Goal: Communication & Community: Connect with others

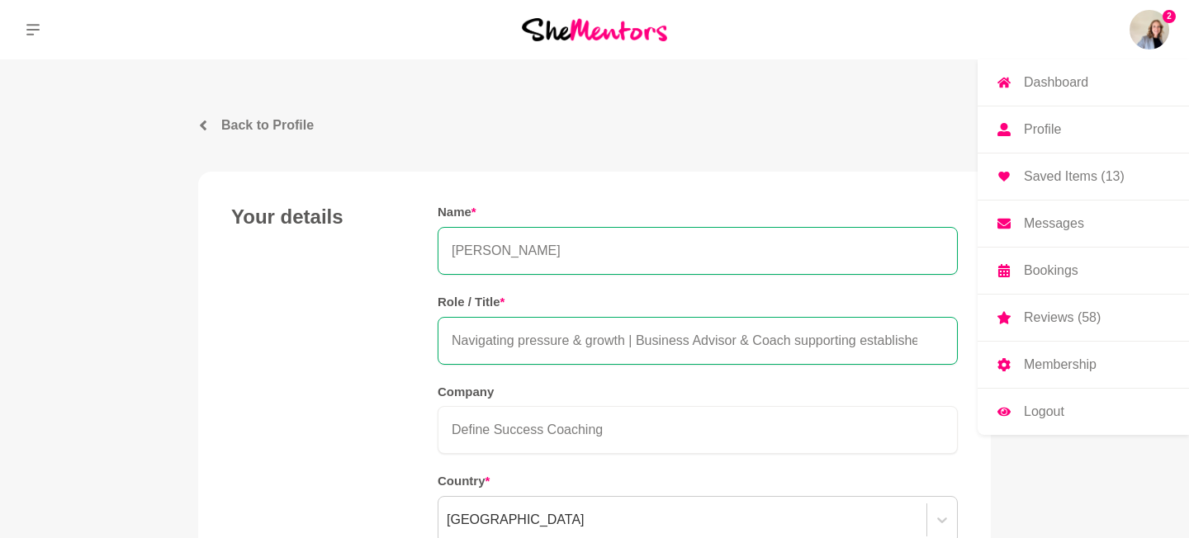
click at [1147, 31] on img at bounding box center [1149, 30] width 40 height 40
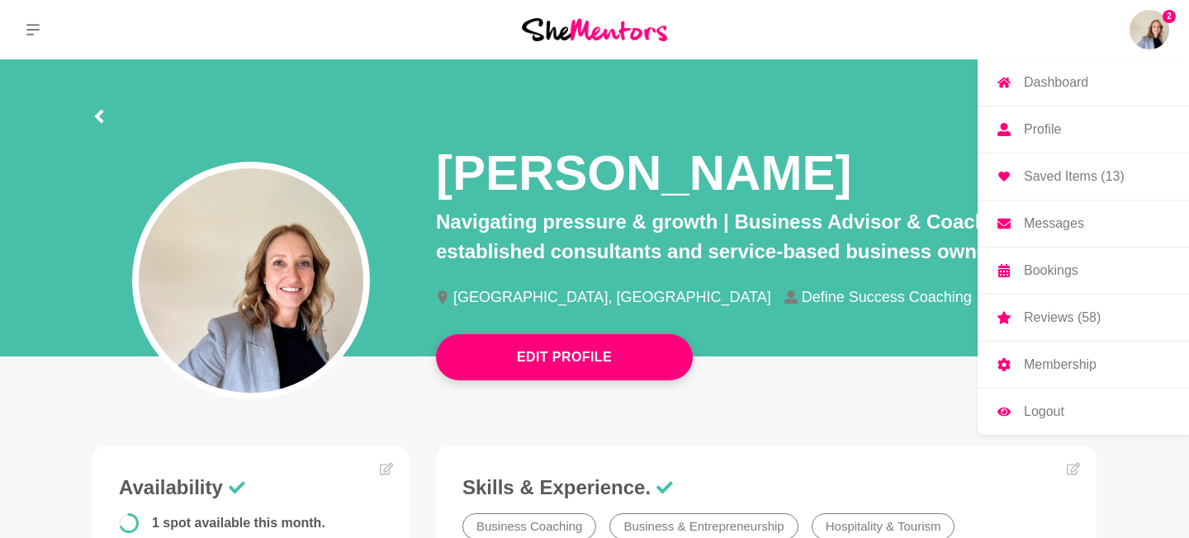
click at [1049, 222] on p "Messages" at bounding box center [1054, 223] width 60 height 13
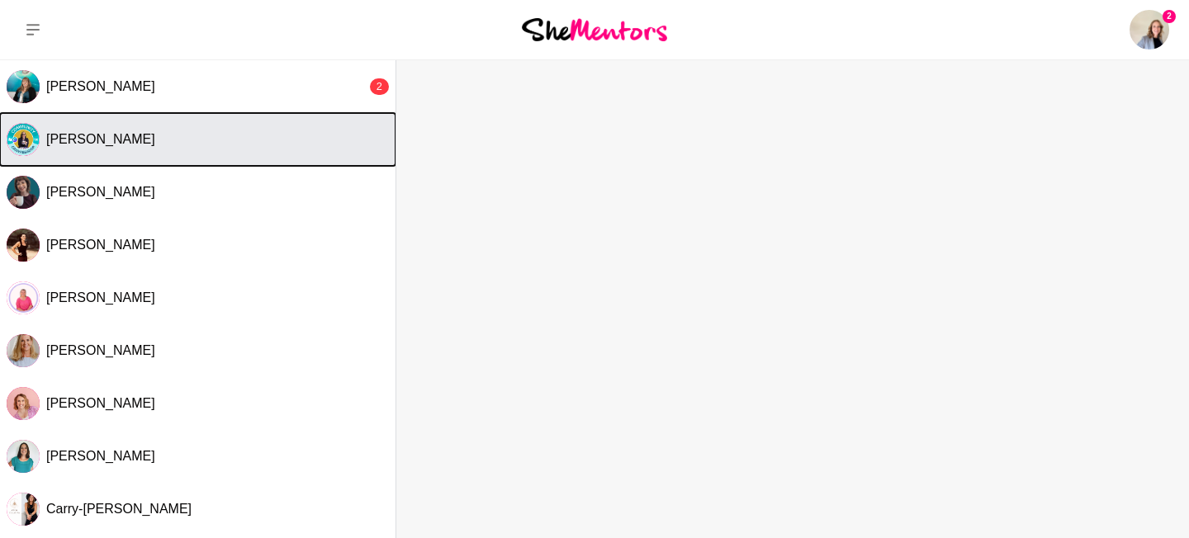
click at [229, 147] on div "[PERSON_NAME]" at bounding box center [217, 139] width 343 height 17
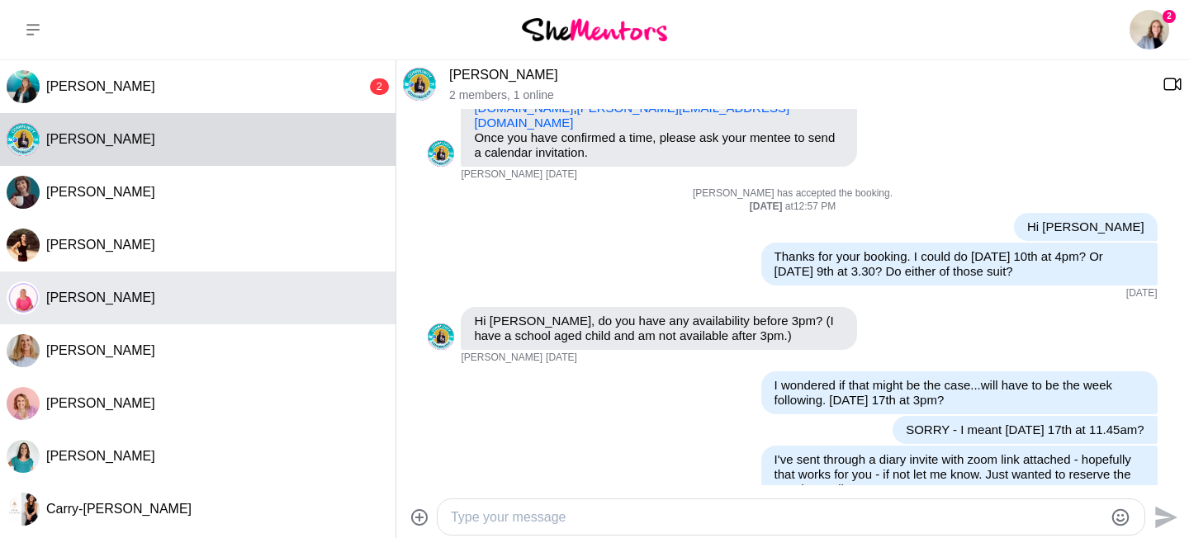
scroll to position [229, 0]
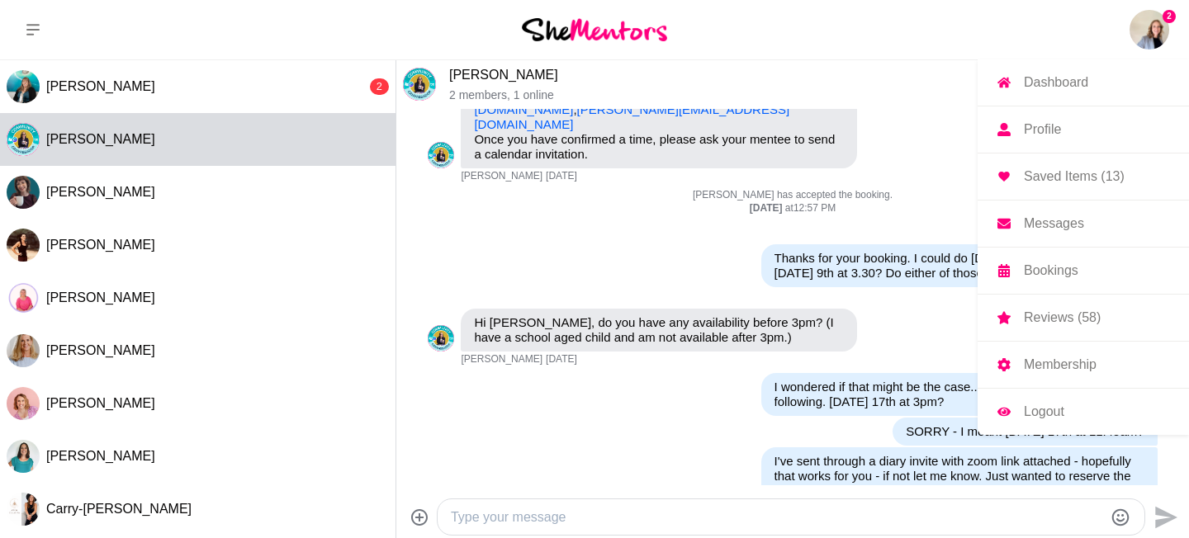
click at [1146, 30] on img at bounding box center [1149, 30] width 40 height 40
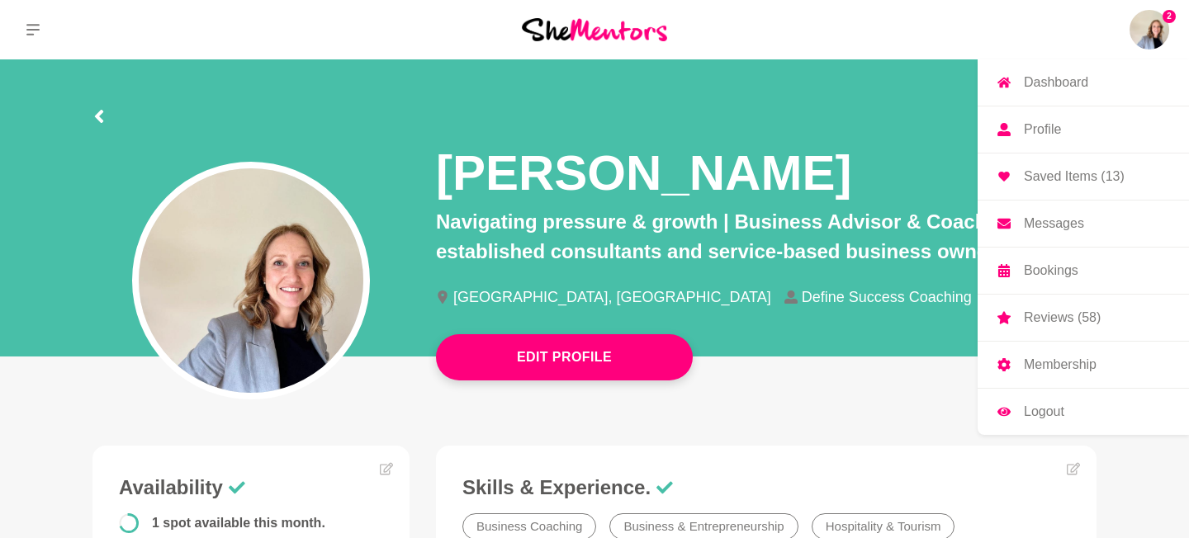
click at [1148, 34] on img at bounding box center [1149, 30] width 40 height 40
click at [1047, 225] on p "Messages" at bounding box center [1054, 223] width 60 height 13
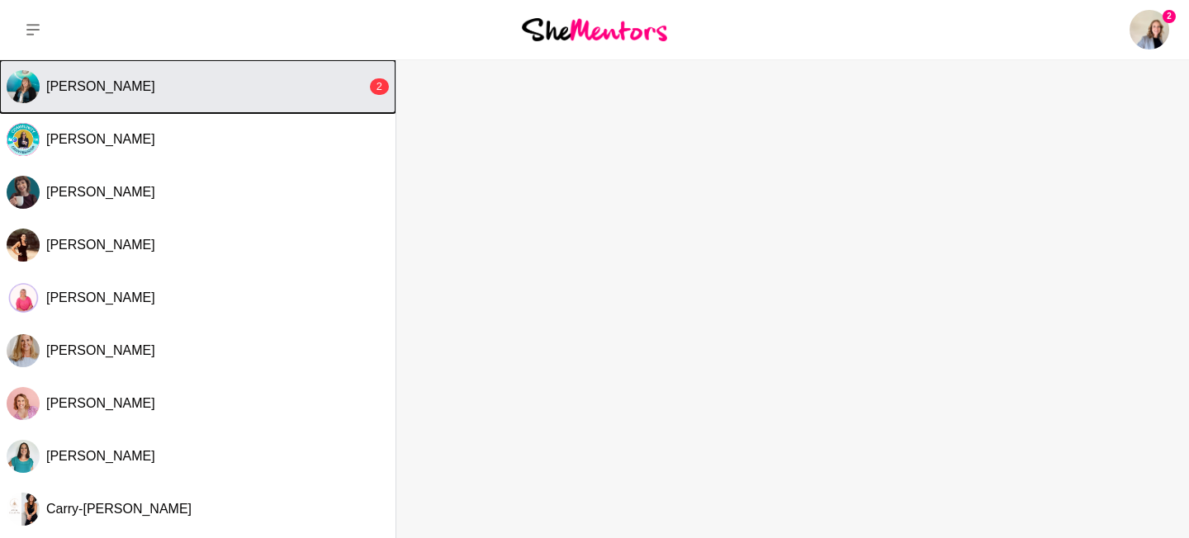
click at [313, 101] on button "[PERSON_NAME] 2" at bounding box center [197, 86] width 395 height 53
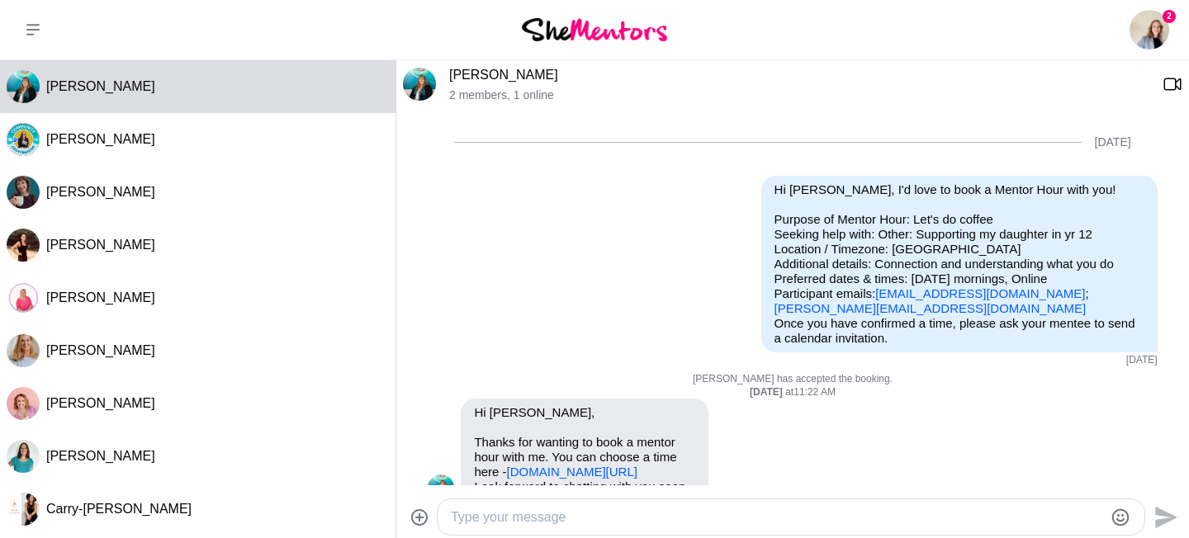
scroll to position [491, 0]
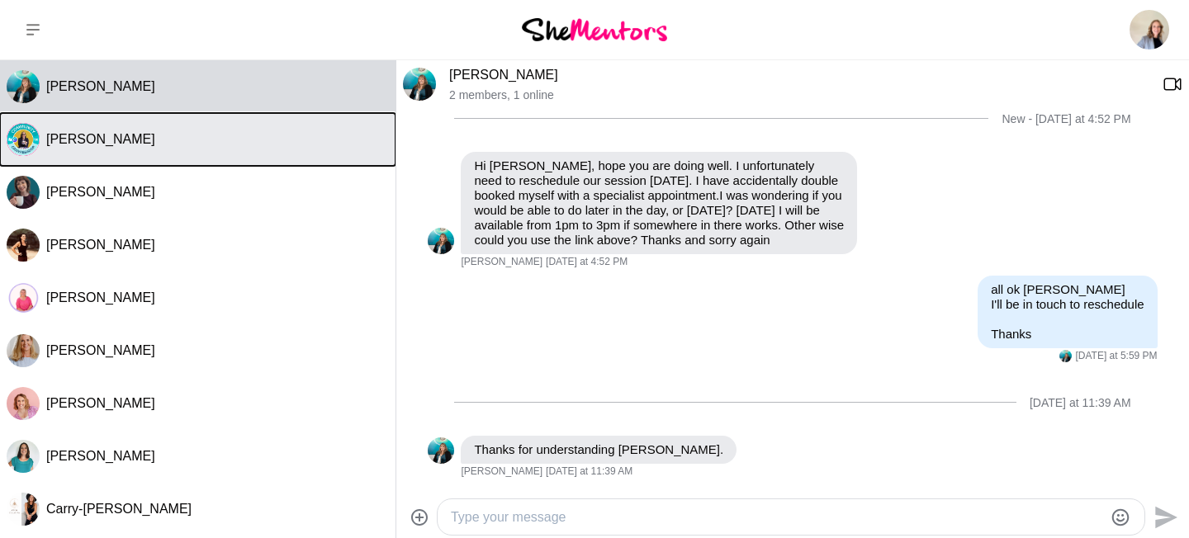
click at [302, 153] on button "[PERSON_NAME]" at bounding box center [197, 139] width 395 height 53
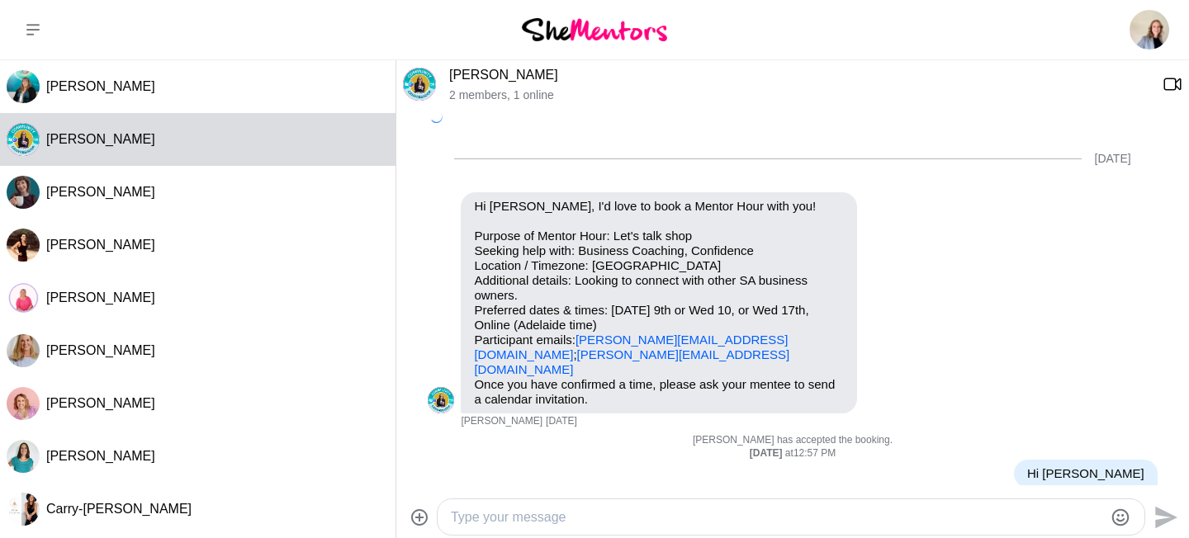
scroll to position [385, 0]
